Goal: Task Accomplishment & Management: Use online tool/utility

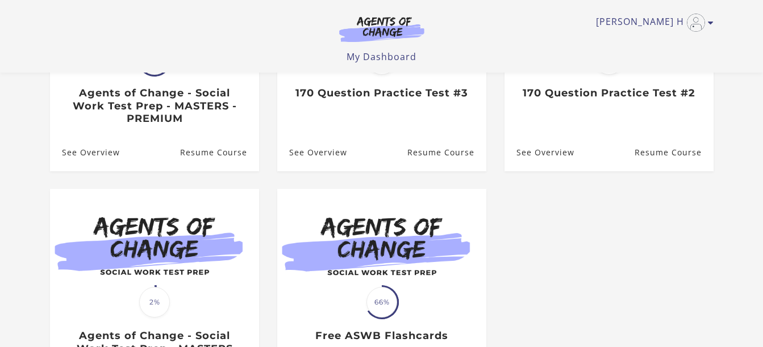
scroll to position [114, 0]
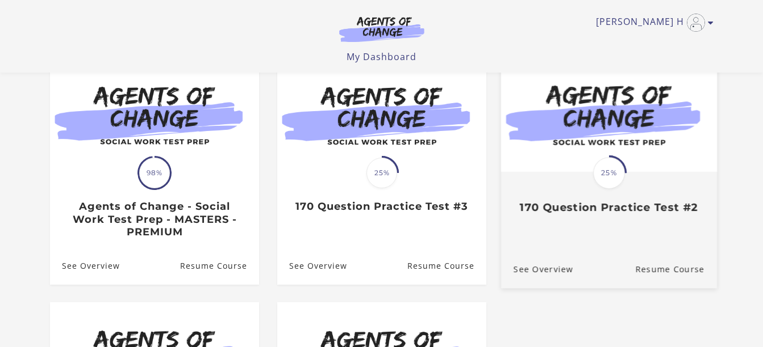
click at [640, 190] on div "Translation missing: en.liquid.partials.dashboard_course_card.progress_descript…" at bounding box center [608, 193] width 216 height 41
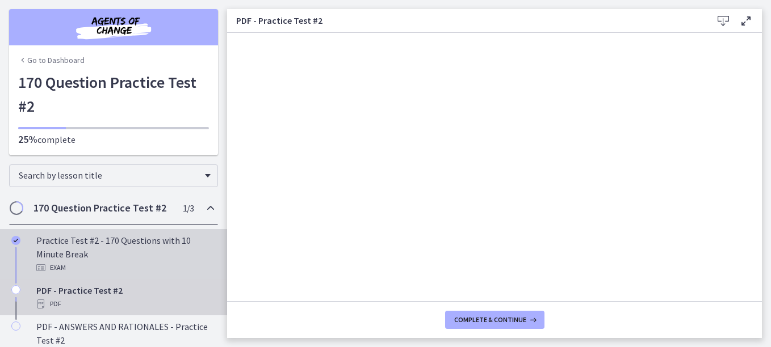
click at [119, 253] on div "Practice Test #2 - 170 Questions with 10 Minute Break Exam" at bounding box center [124, 254] width 177 height 41
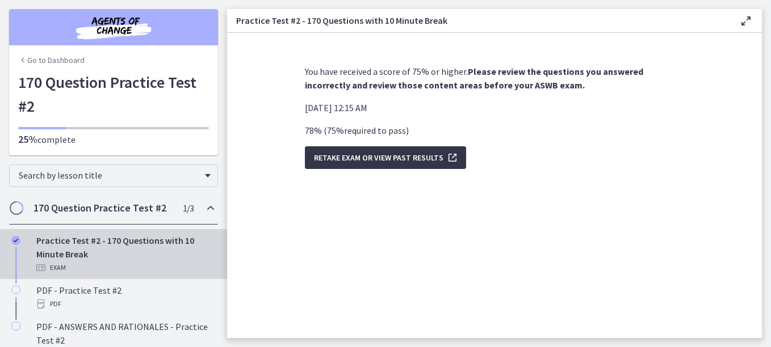
click at [345, 161] on span "Retake Exam OR View Past Results" at bounding box center [378, 158] width 129 height 14
